Goal: Information Seeking & Learning: Find specific fact

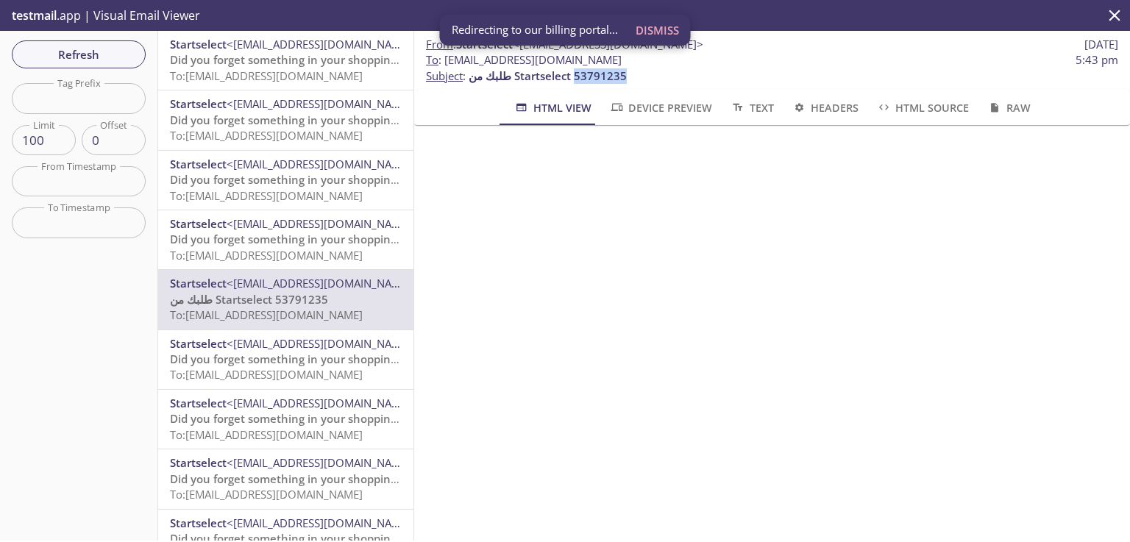
scroll to position [64, 0]
click at [82, 51] on span "Refresh" at bounding box center [79, 54] width 110 height 19
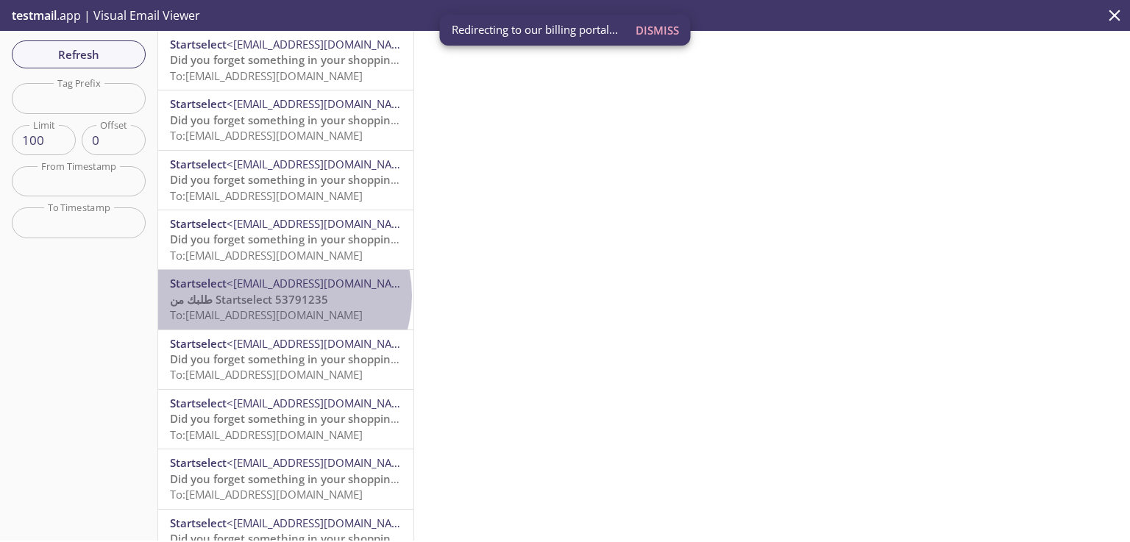
click at [284, 296] on span "طلبك من Startselect 53791235" at bounding box center [249, 299] width 158 height 15
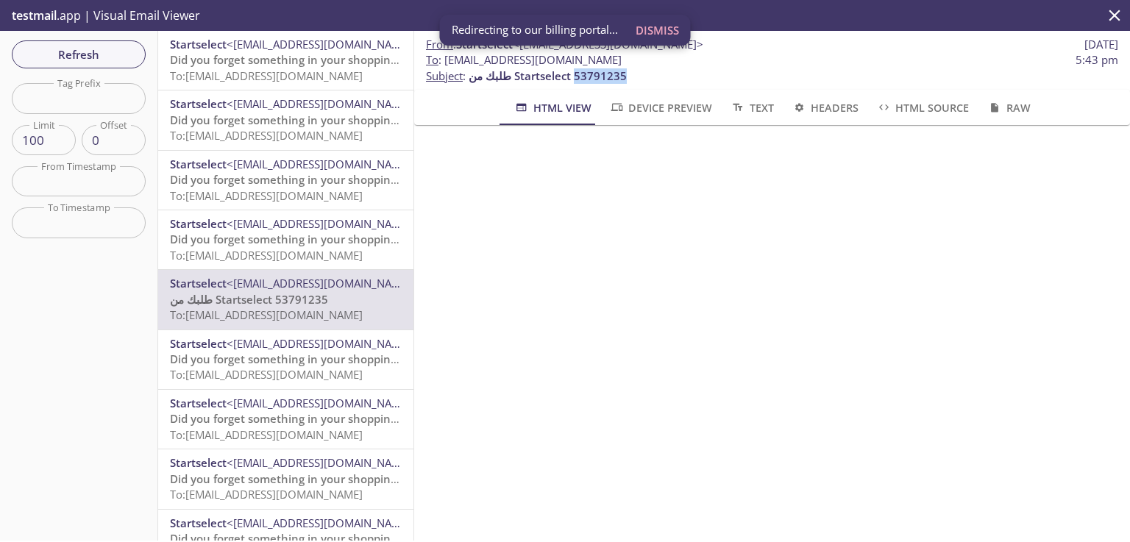
drag, startPoint x: 630, startPoint y: 81, endPoint x: 576, endPoint y: 82, distance: 53.7
click at [576, 82] on p "To : [EMAIL_ADDRESS][DOMAIN_NAME] 5:43 pm Subject : طلبك من Startselect 53791235" at bounding box center [772, 68] width 693 height 32
copy span "53791235"
drag, startPoint x: 632, startPoint y: 63, endPoint x: 444, endPoint y: 63, distance: 188.4
click at [444, 63] on span "To : [EMAIL_ADDRESS][DOMAIN_NAME] 5:43 pm" at bounding box center [772, 59] width 693 height 15
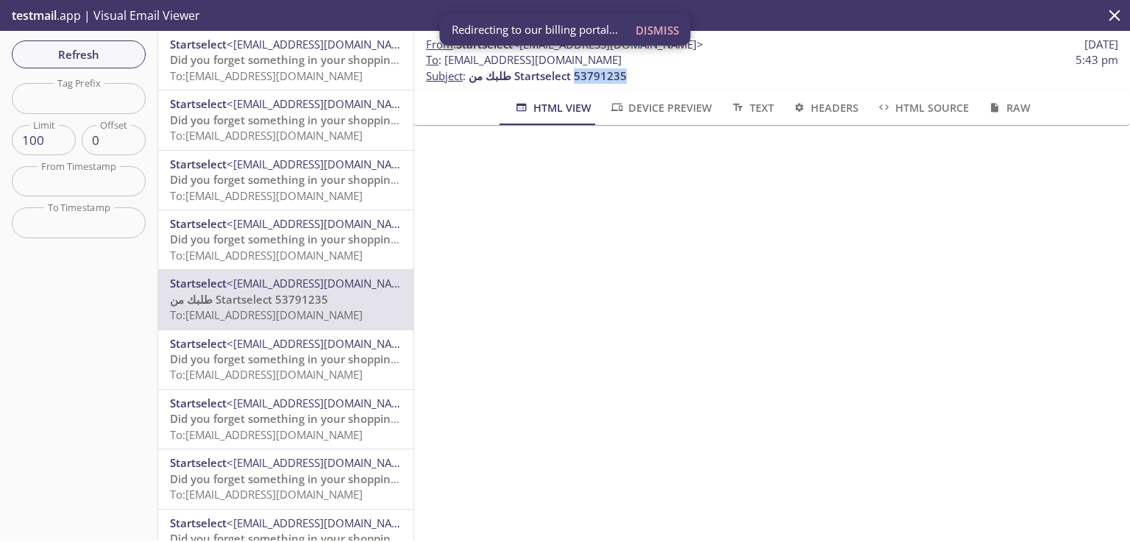
copy span "[EMAIL_ADDRESS][DOMAIN_NAME]"
click at [262, 54] on span "Did you forget something in your shopping cart?" at bounding box center [297, 59] width 255 height 15
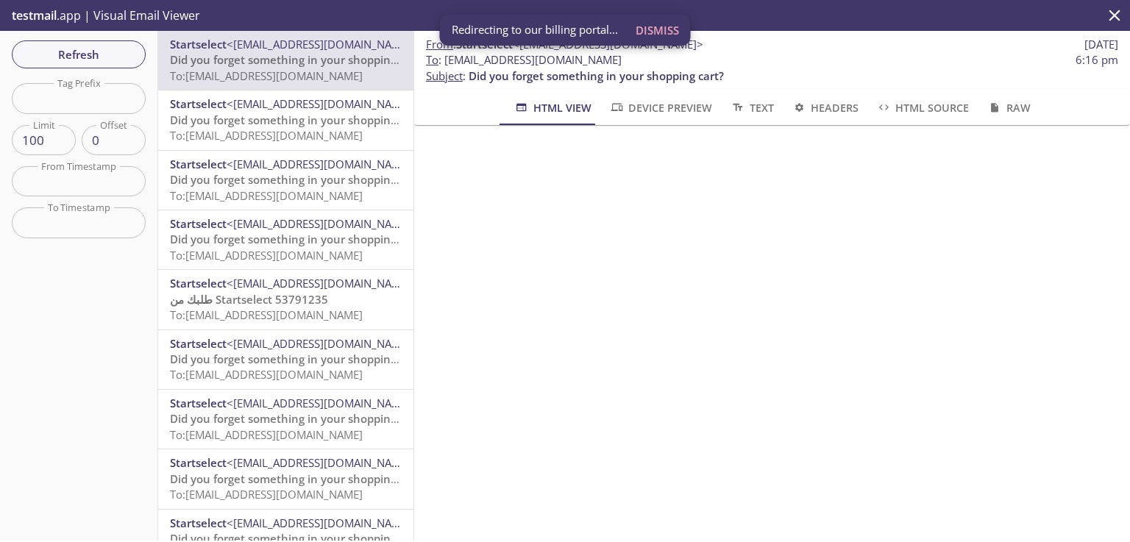
click at [369, 297] on p "طلبك من Startselect 53791235 To: [EMAIL_ADDRESS][DOMAIN_NAME]" at bounding box center [286, 308] width 232 height 32
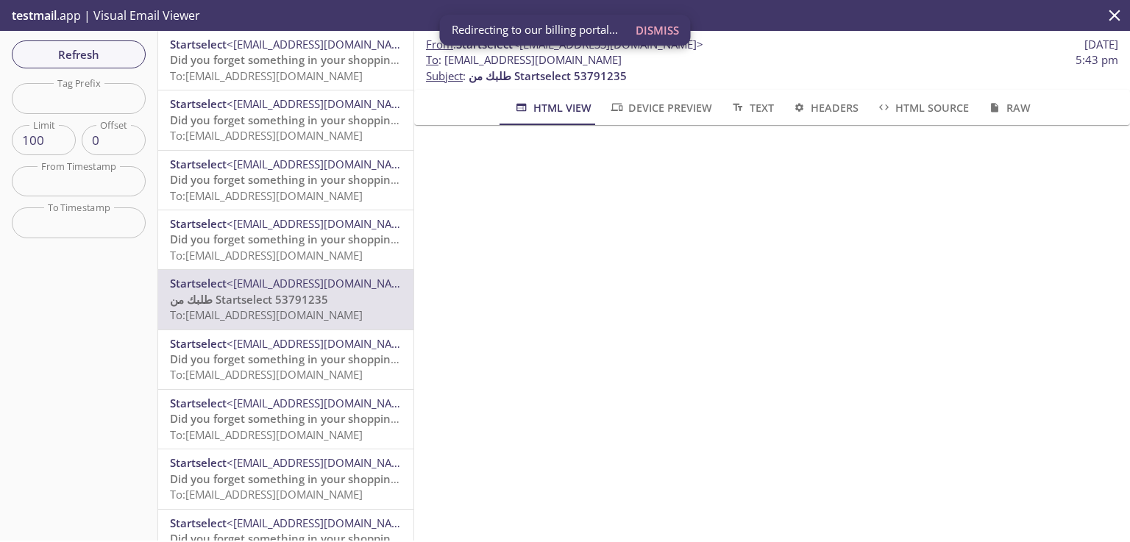
scroll to position [216, 0]
click at [269, 245] on span "Did you forget something in your shopping cart?" at bounding box center [297, 239] width 255 height 15
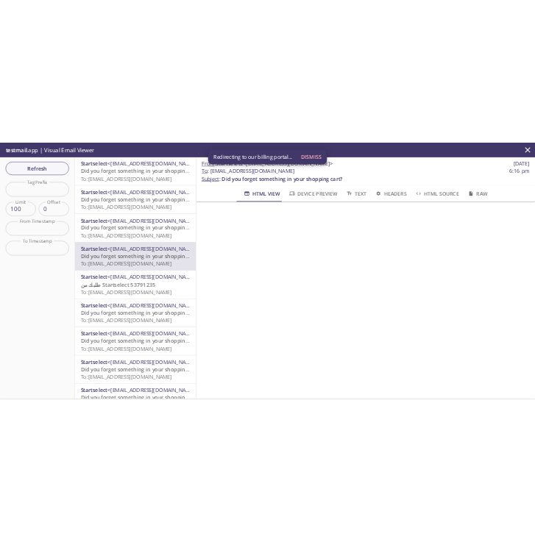
scroll to position [896, 0]
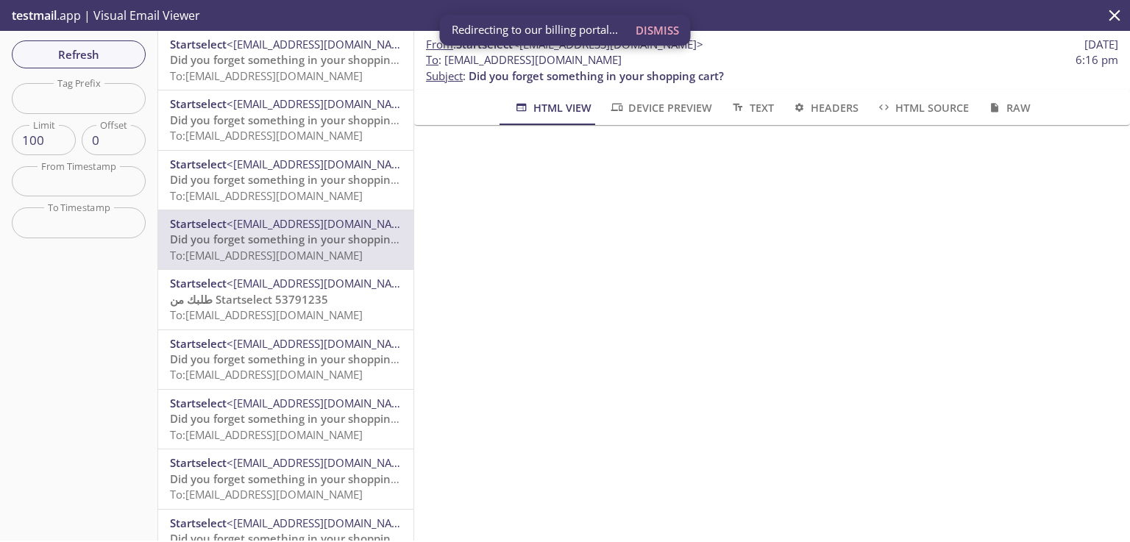
click at [337, 191] on span "To: [EMAIL_ADDRESS][DOMAIN_NAME]" at bounding box center [266, 195] width 193 height 15
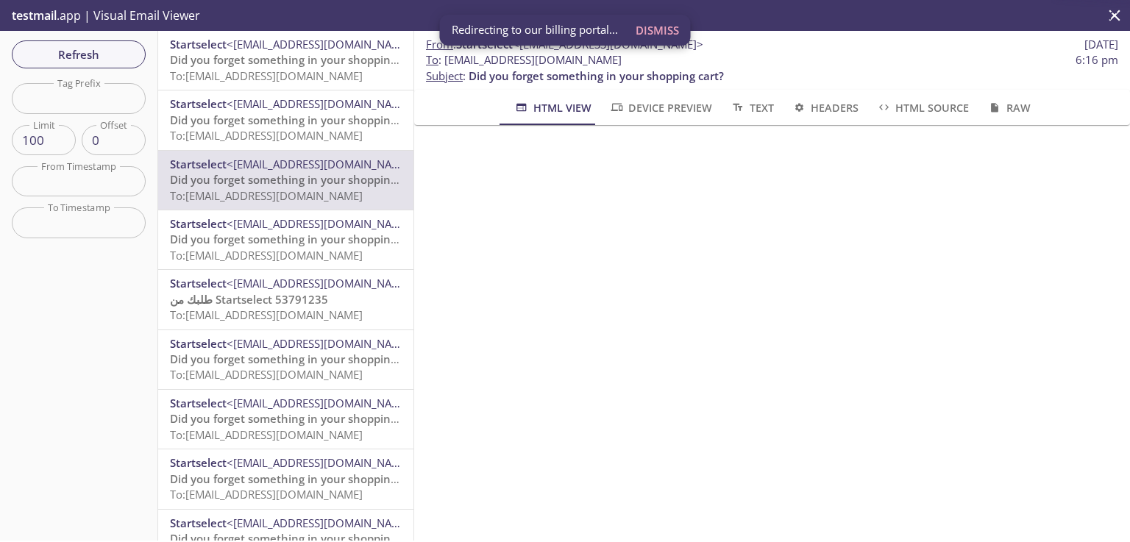
click at [299, 113] on p "Did you forget something in your shopping cart? To: [EMAIL_ADDRESS][DOMAIN_NAME]" at bounding box center [286, 129] width 232 height 32
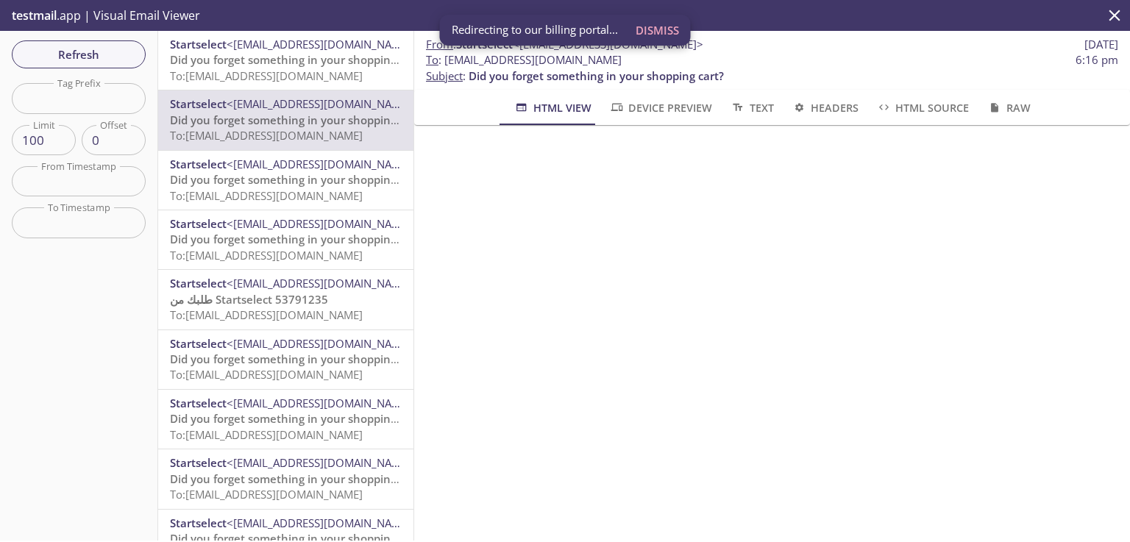
click at [302, 70] on span "To: [EMAIL_ADDRESS][DOMAIN_NAME]" at bounding box center [266, 75] width 193 height 15
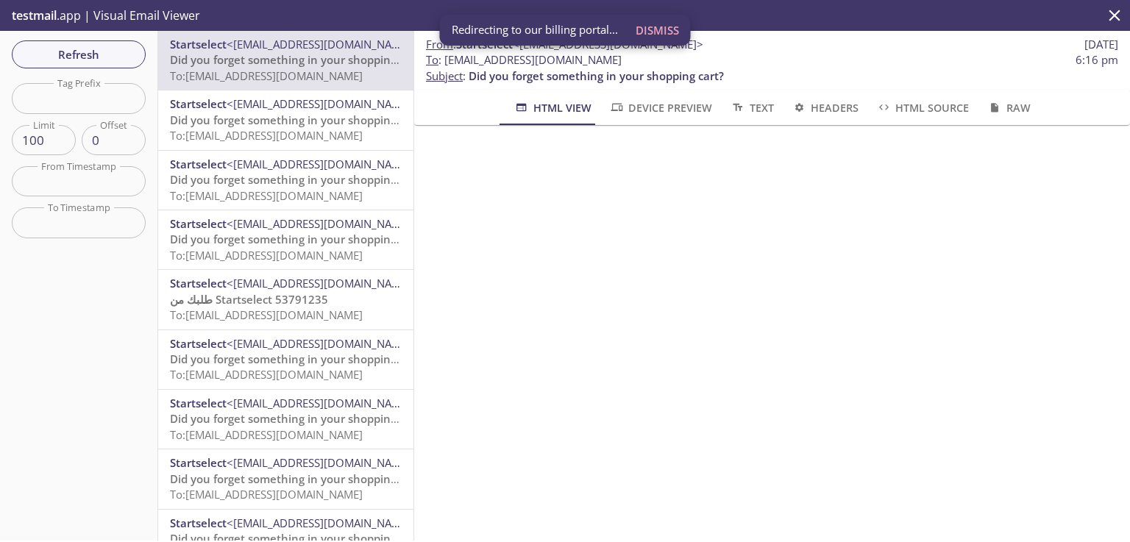
click at [311, 291] on span "<[EMAIL_ADDRESS][DOMAIN_NAME]>" at bounding box center [322, 283] width 191 height 15
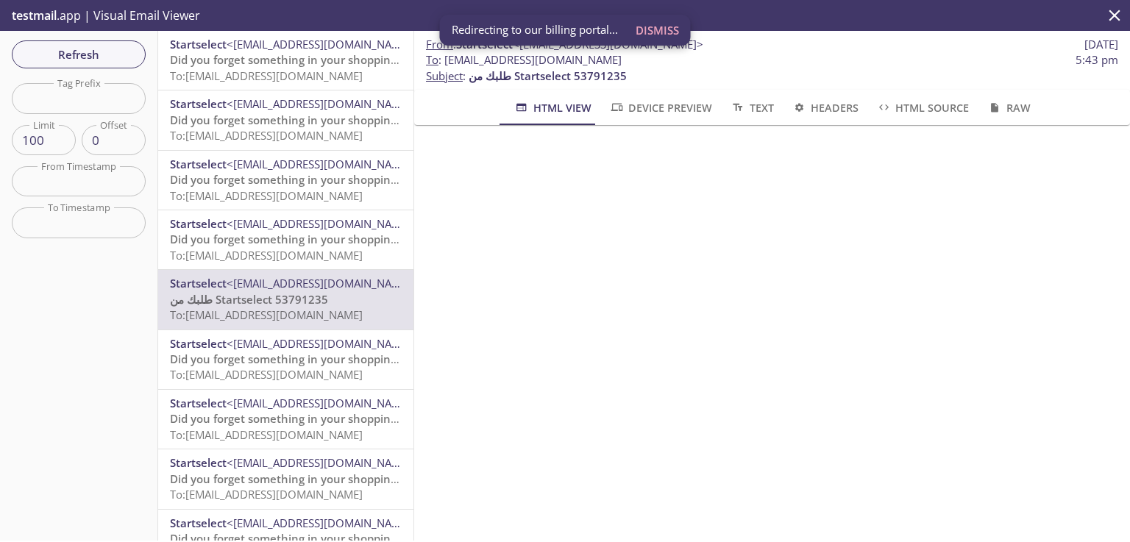
click at [642, 111] on span "Device Preview" at bounding box center [660, 108] width 103 height 18
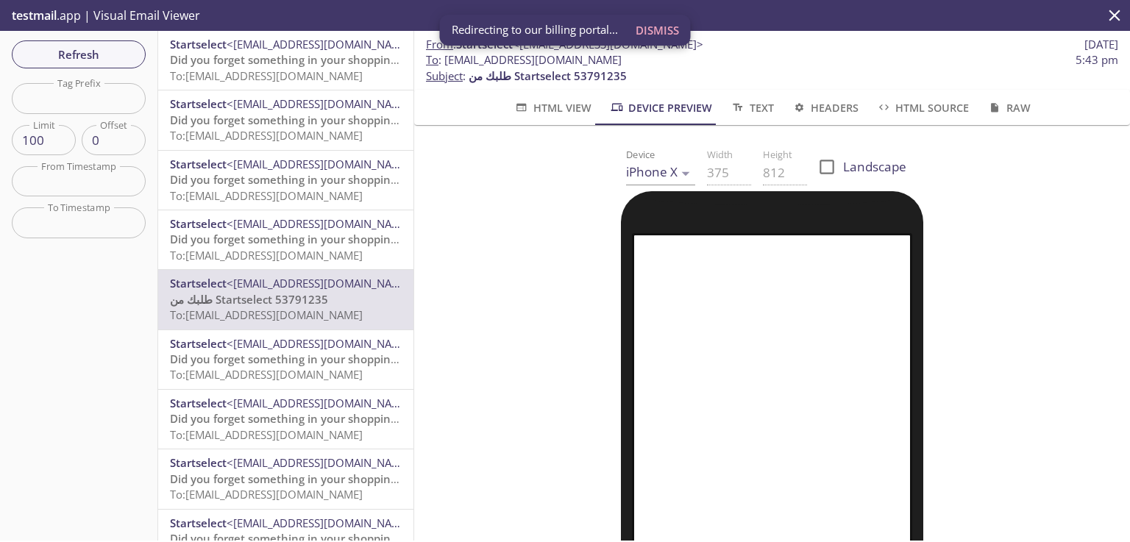
click at [561, 108] on span "HTML View" at bounding box center [552, 108] width 77 height 18
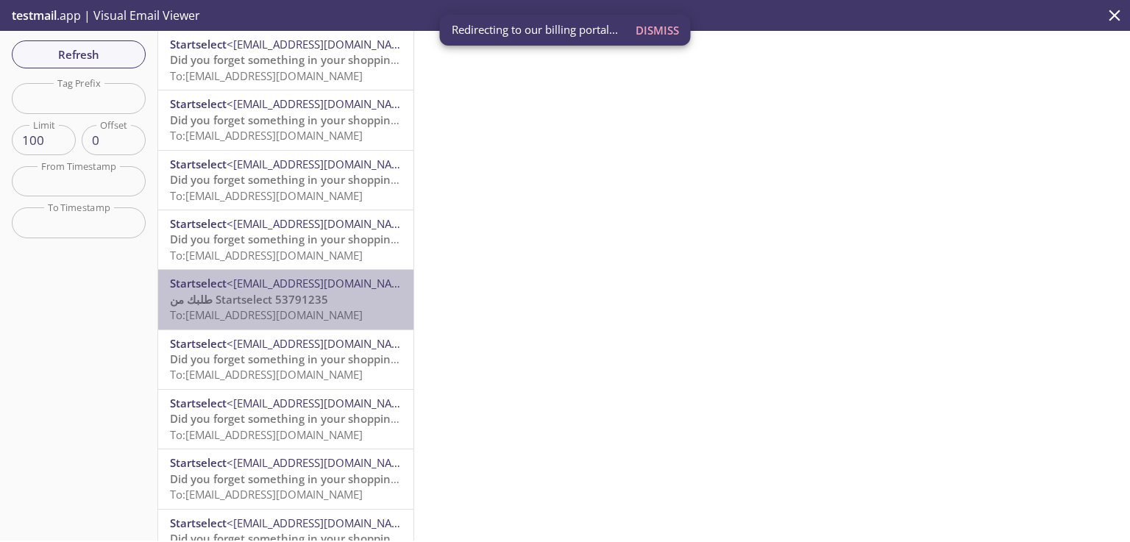
click at [309, 299] on span "طلبك من Startselect 53791235" at bounding box center [249, 299] width 158 height 15
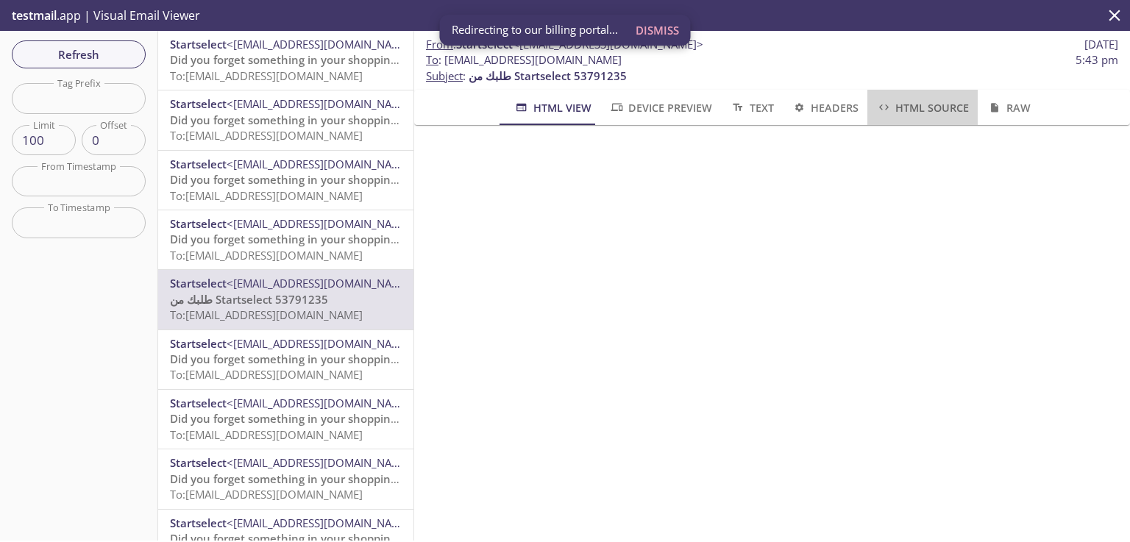
click at [906, 105] on span "HTML Source" at bounding box center [923, 108] width 93 height 18
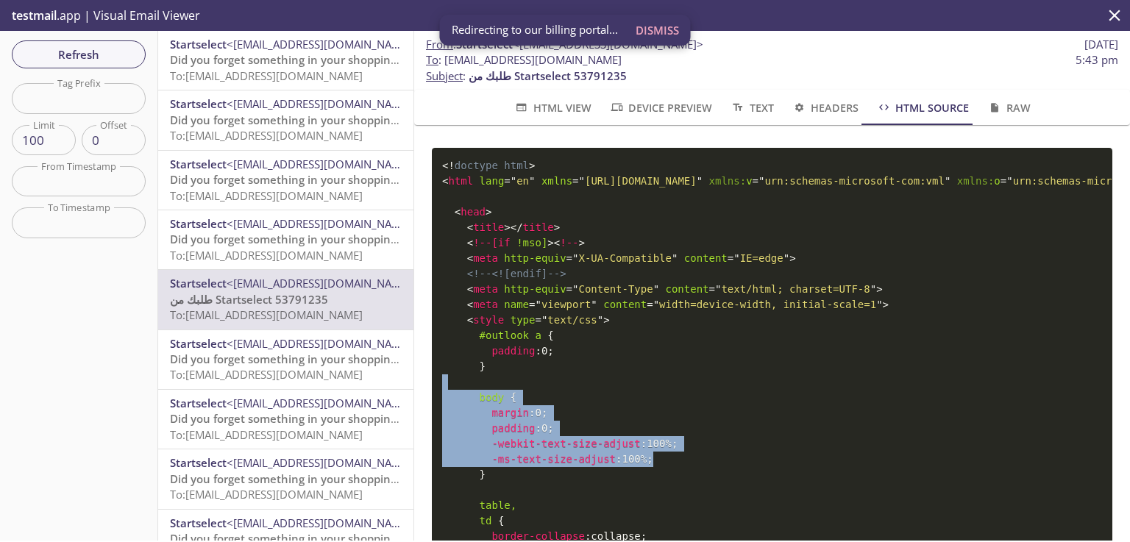
drag, startPoint x: 727, startPoint y: 435, endPoint x: 729, endPoint y: 453, distance: 18.5
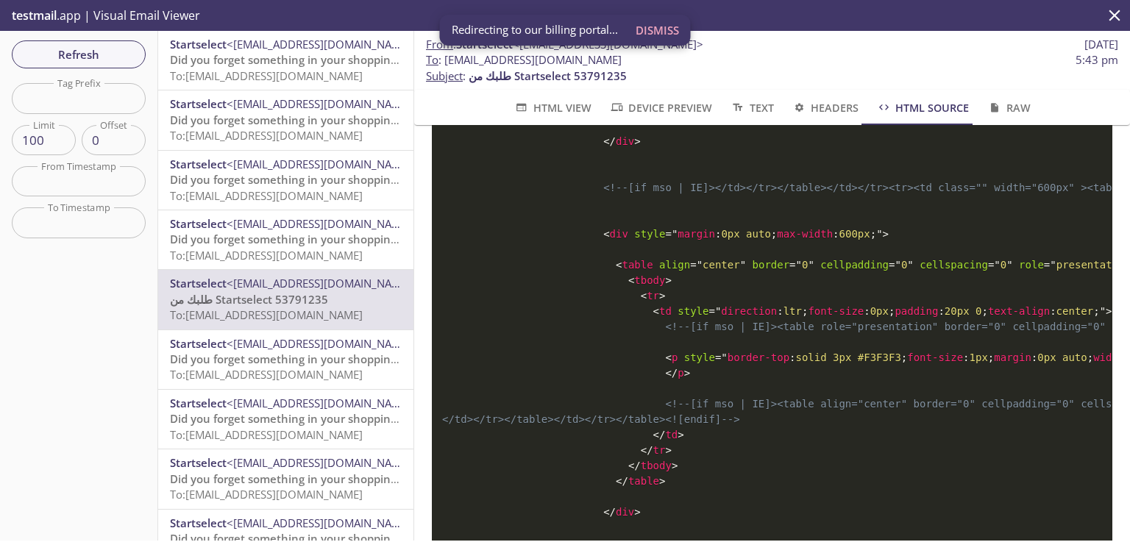
scroll to position [7070, 0]
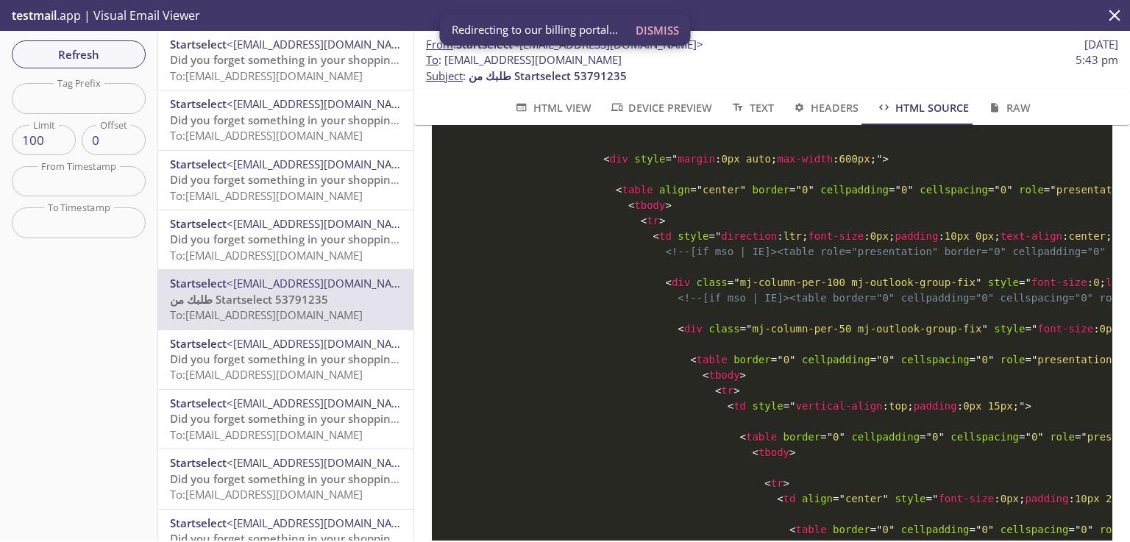
click at [880, 304] on span "<!--[if mso | IE]><table border="0" cellpadding="0" cellspacing="0" role="prese…" at bounding box center [1143, 298] width 930 height 12
drag, startPoint x: 670, startPoint y: 541, endPoint x: 842, endPoint y: 534, distance: 172.3
click at [849, 532] on div "Refresh Filters Tag Prefix Tag Prefix Limit 100 Limit Offset 0 Offset From Time…" at bounding box center [565, 286] width 1130 height 511
drag, startPoint x: 849, startPoint y: 464, endPoint x: 844, endPoint y: 450, distance: 15.4
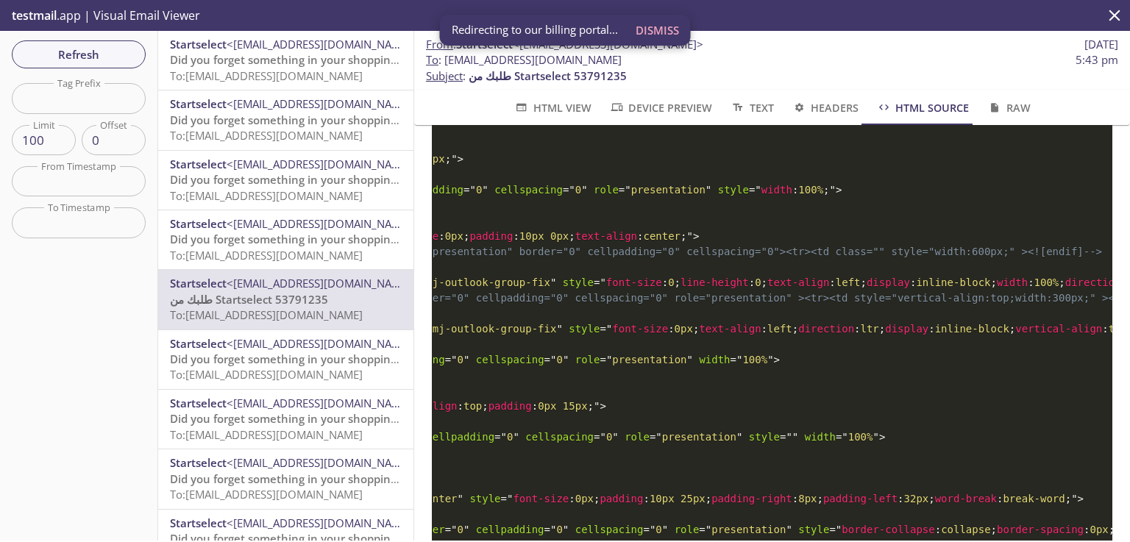
click at [557, 116] on span "HTML View" at bounding box center [552, 108] width 77 height 18
